Goal: Task Accomplishment & Management: Manage account settings

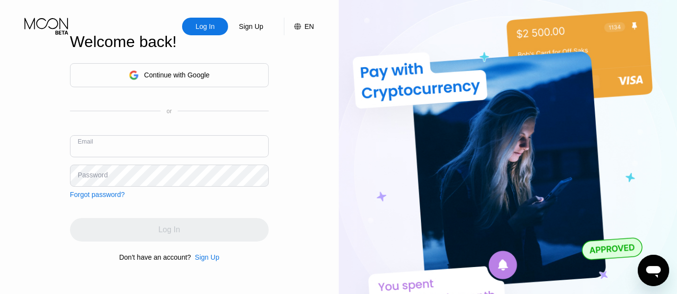
click at [148, 140] on input "text" at bounding box center [169, 146] width 199 height 22
paste input "shaddai.rahman@fundingair.com:_dCKn!E.EuNT2i4"
drag, startPoint x: 236, startPoint y: 154, endPoint x: 181, endPoint y: 149, distance: 55.6
click at [181, 149] on input "shaddai.rahman@fundingair.com:_dCKn!E.EuNT2i4" at bounding box center [169, 146] width 199 height 22
click at [190, 150] on input "shaddai.rahman@fundingair.com:" at bounding box center [169, 146] width 199 height 22
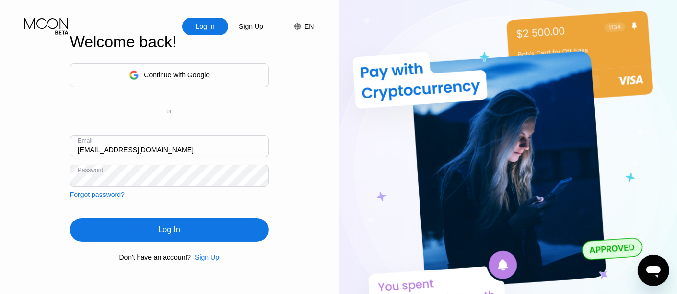
type input "shaddai.rahman@fundingair.com"
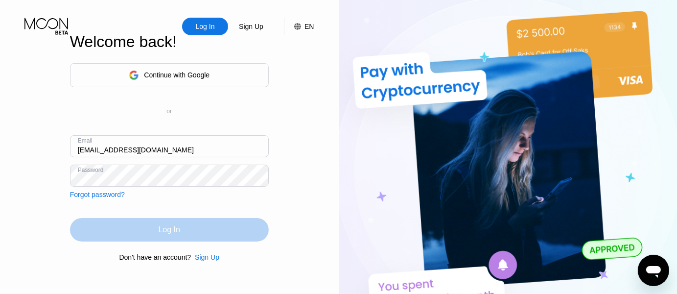
click at [178, 224] on div "Log In" at bounding box center [169, 230] width 199 height 24
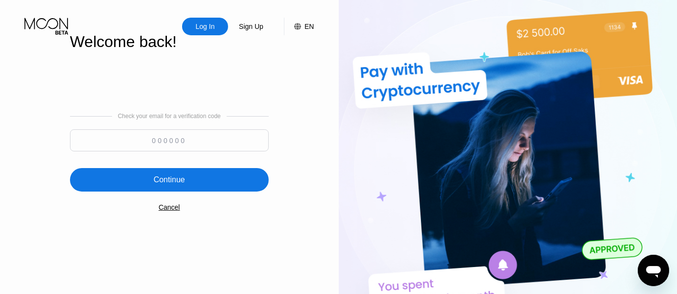
drag, startPoint x: 185, startPoint y: 148, endPoint x: 145, endPoint y: -42, distance: 194.5
click at [145, 129] on input at bounding box center [169, 140] width 199 height 22
click at [152, 138] on input at bounding box center [169, 140] width 199 height 22
type input "896547"
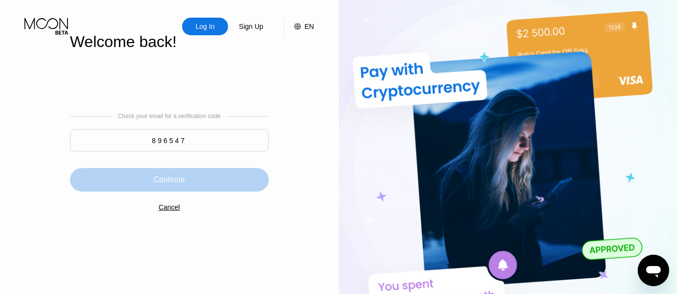
click at [147, 180] on div "Continue" at bounding box center [169, 180] width 199 height 24
